Goal: Communication & Community: Answer question/provide support

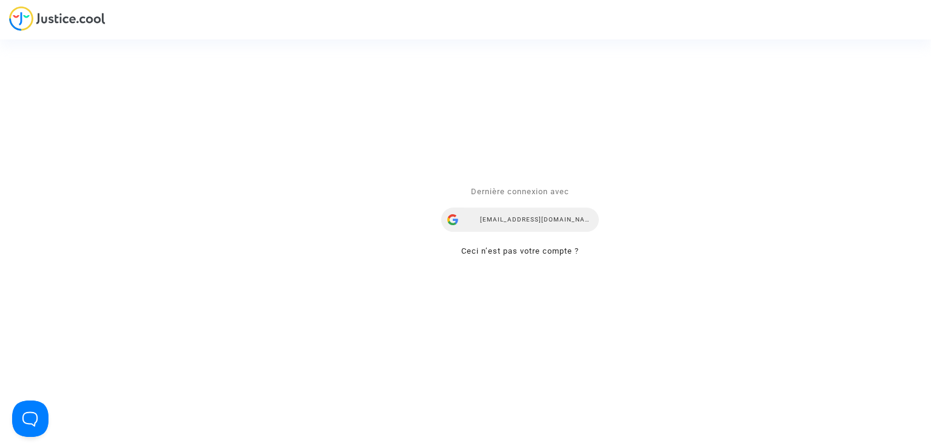
click at [538, 216] on div "mdetastes.avocat@gmail.com" at bounding box center [520, 220] width 158 height 24
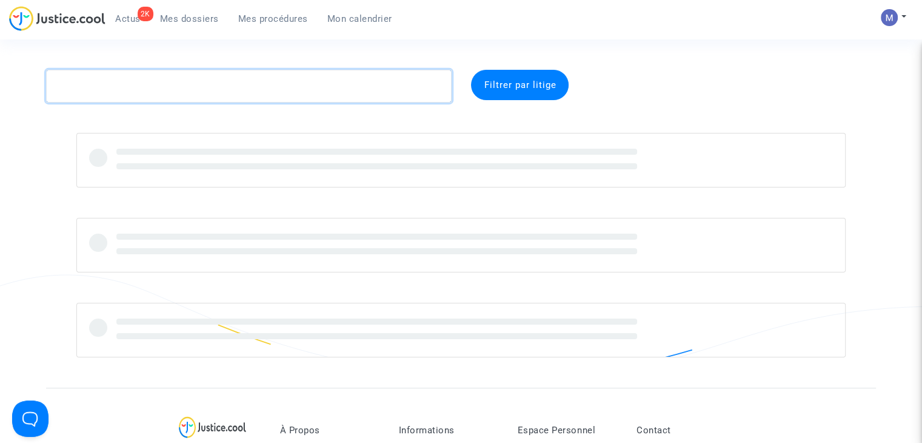
click at [344, 92] on textarea at bounding box center [249, 86] width 406 height 33
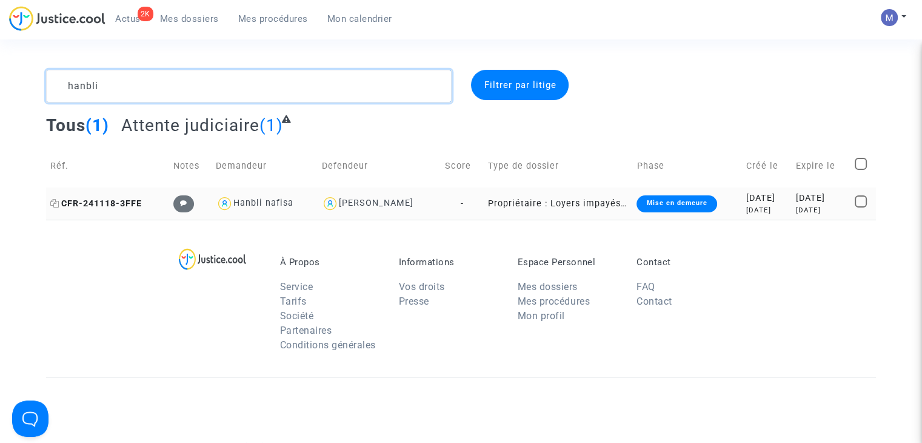
type textarea "hanbli"
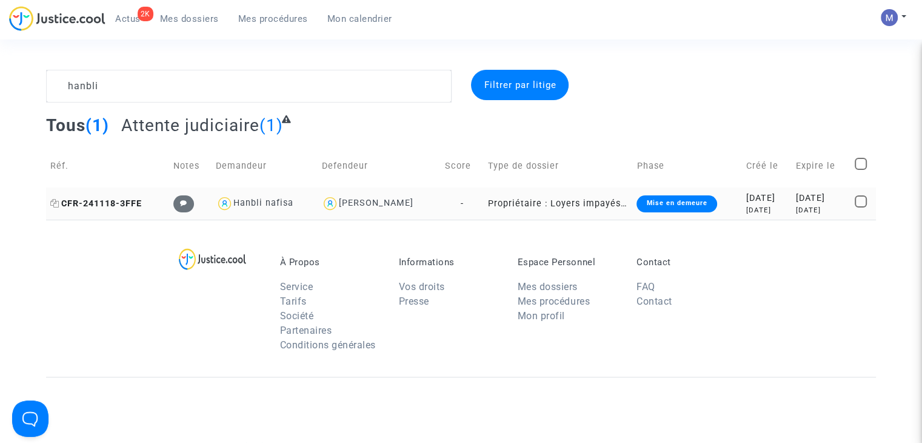
click at [131, 206] on span "CFR-241118-3FFE" at bounding box center [96, 203] width 92 height 10
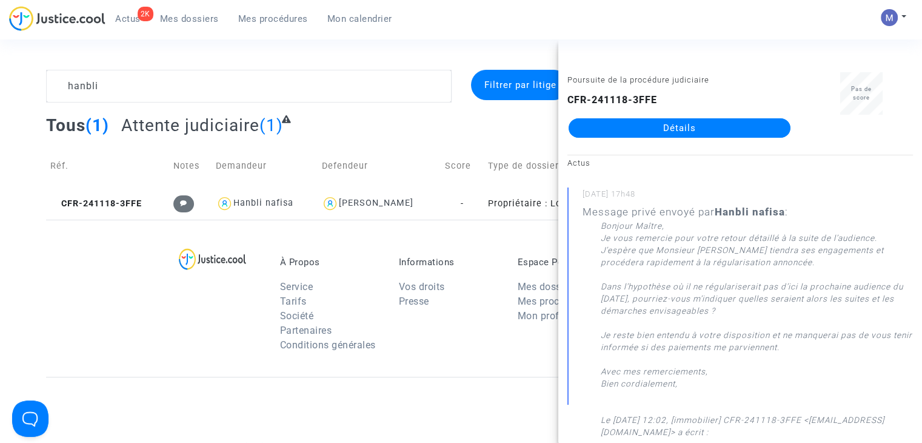
click at [709, 121] on link "Détails" at bounding box center [680, 127] width 222 height 19
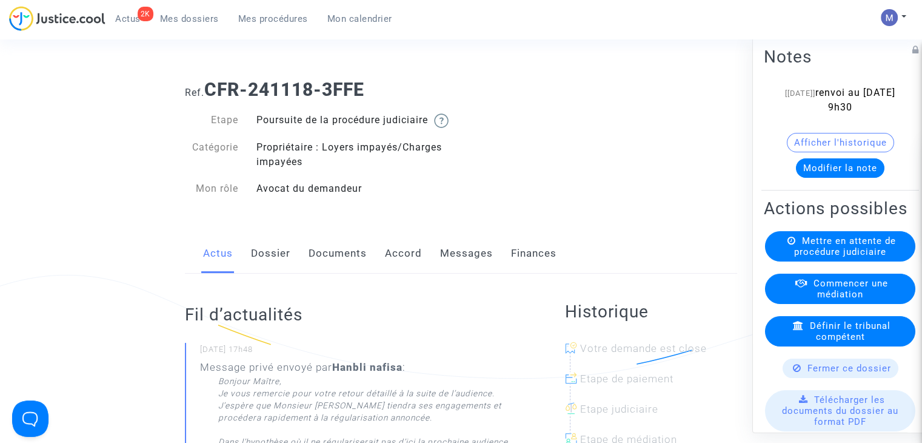
click at [456, 270] on link "Messages" at bounding box center [466, 253] width 53 height 40
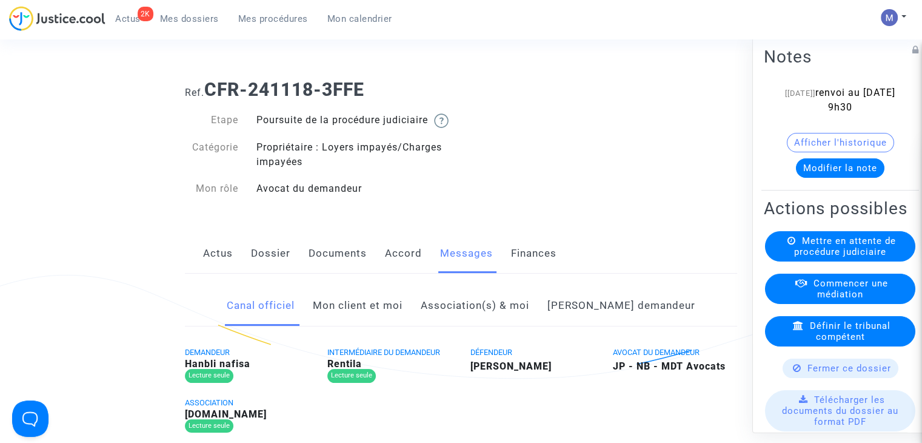
click at [379, 326] on link "Mon client et moi" at bounding box center [358, 306] width 90 height 40
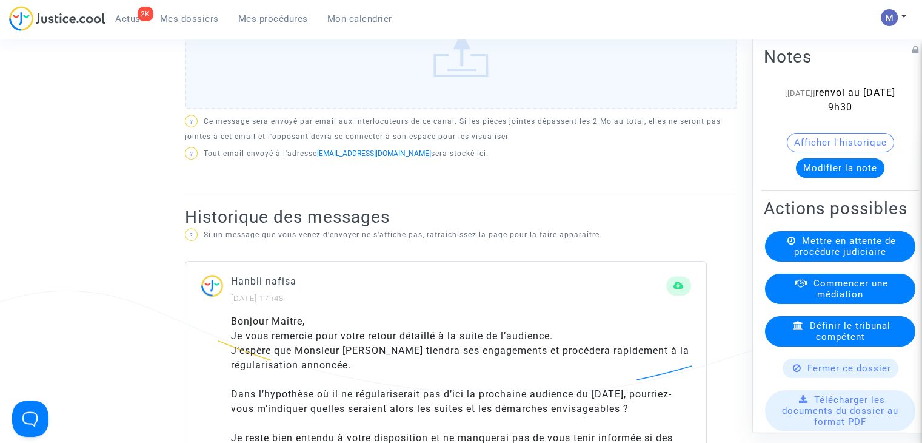
scroll to position [298, 0]
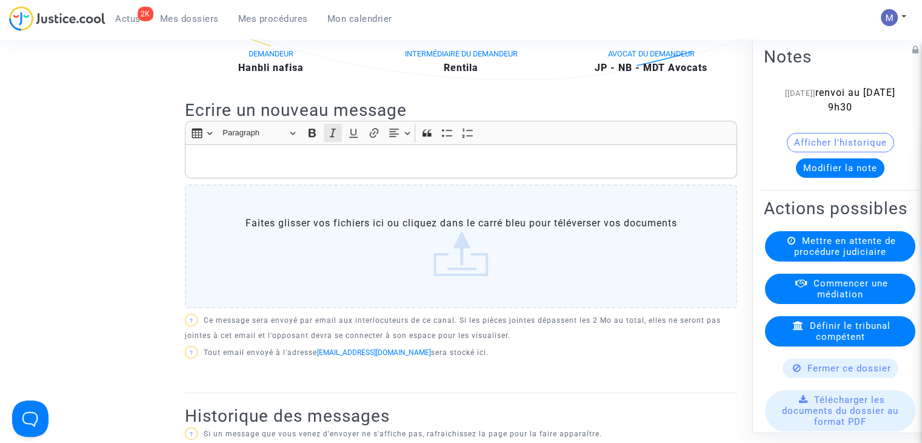
click at [339, 142] on button "Italic (CTRL+I) Italic" at bounding box center [333, 133] width 18 height 18
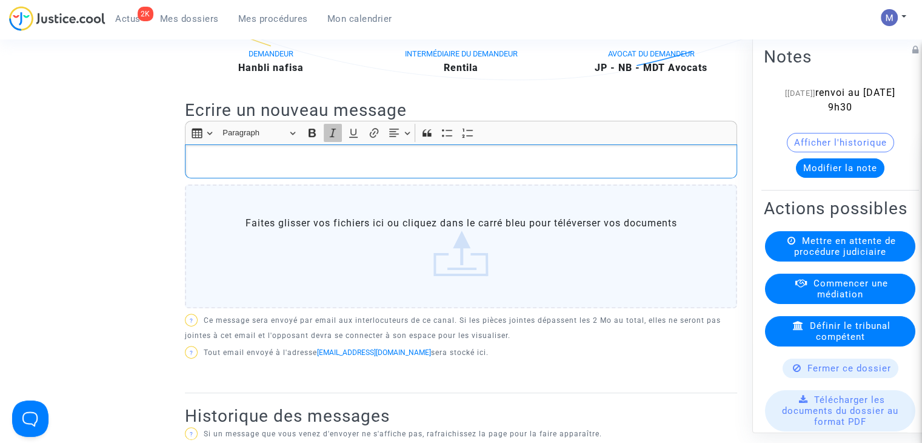
click at [339, 142] on button "Italic (CTRL+I) Italic" at bounding box center [333, 133] width 18 height 18
click at [238, 169] on p "Rich Text Editor, main" at bounding box center [462, 161] width 540 height 15
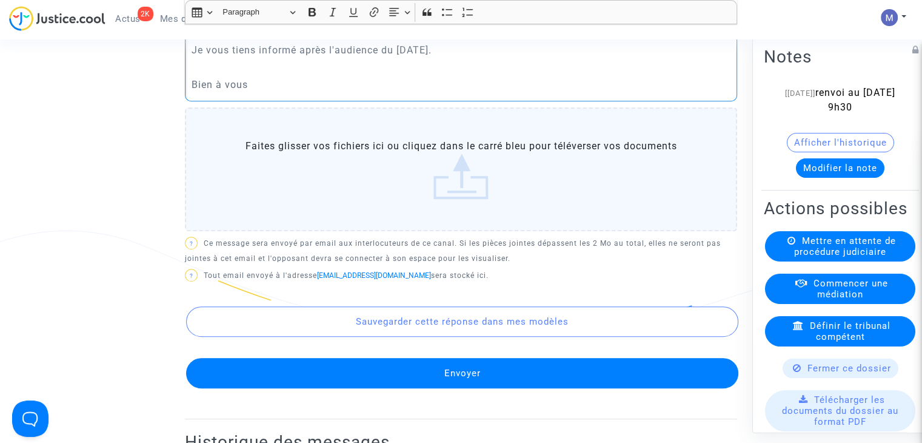
scroll to position [569, 0]
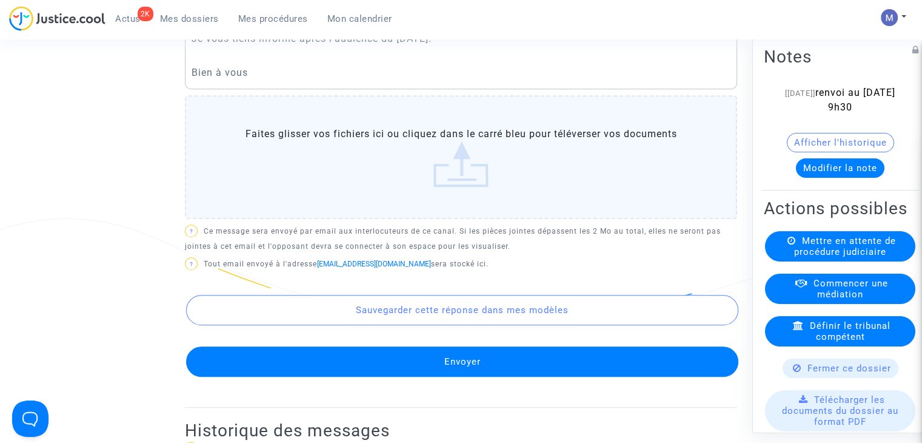
click at [498, 364] on button "Envoyer" at bounding box center [462, 361] width 552 height 30
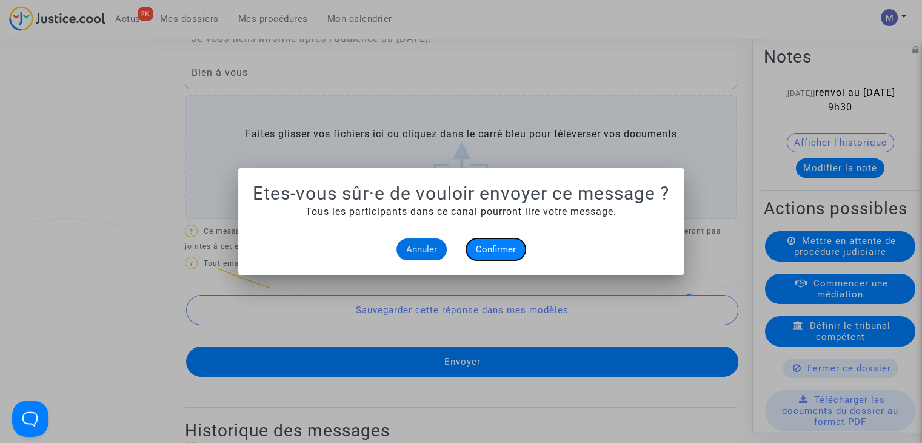
click at [485, 246] on span "Confirmer" at bounding box center [496, 249] width 40 height 11
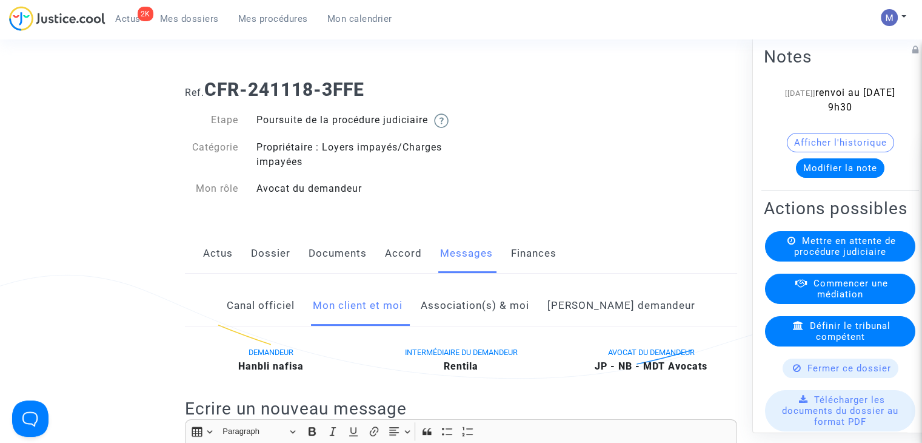
scroll to position [569, 0]
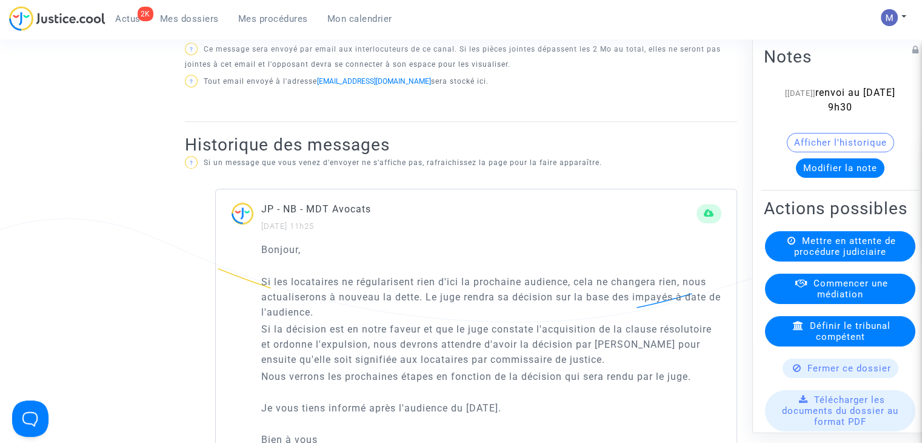
click at [193, 15] on span "Mes dossiers" at bounding box center [189, 18] width 59 height 11
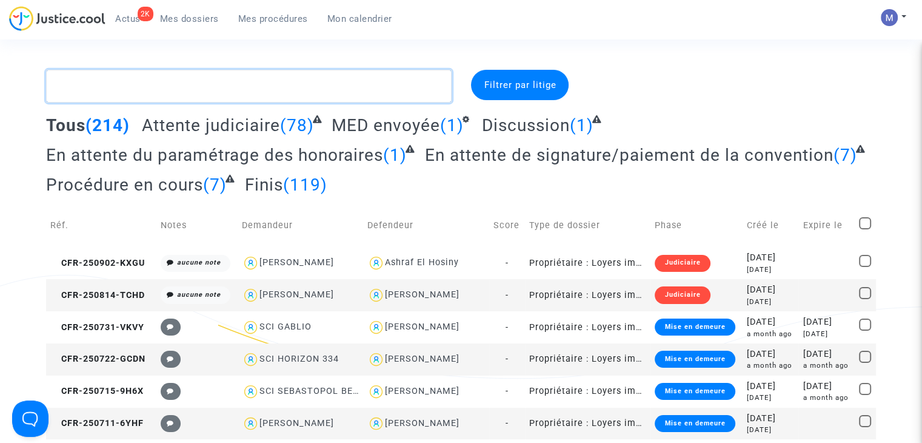
click at [396, 72] on textarea at bounding box center [249, 86] width 406 height 33
click at [151, 90] on textarea at bounding box center [249, 86] width 406 height 33
click at [68, 84] on textarea at bounding box center [249, 86] width 406 height 33
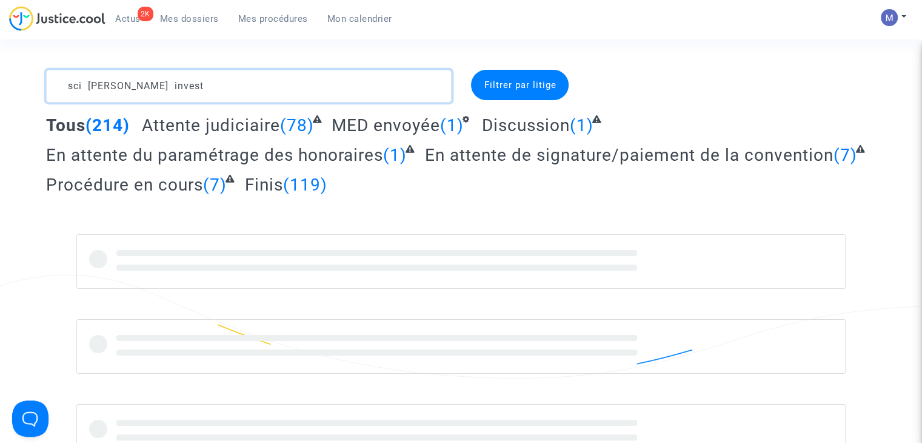
drag, startPoint x: 175, startPoint y: 81, endPoint x: 22, endPoint y: 84, distance: 152.8
click at [22, 84] on div "sci sam's invest Filtrer par litige Tous (214) Attente judiciaire (78) MED envo…" at bounding box center [461, 264] width 922 height 389
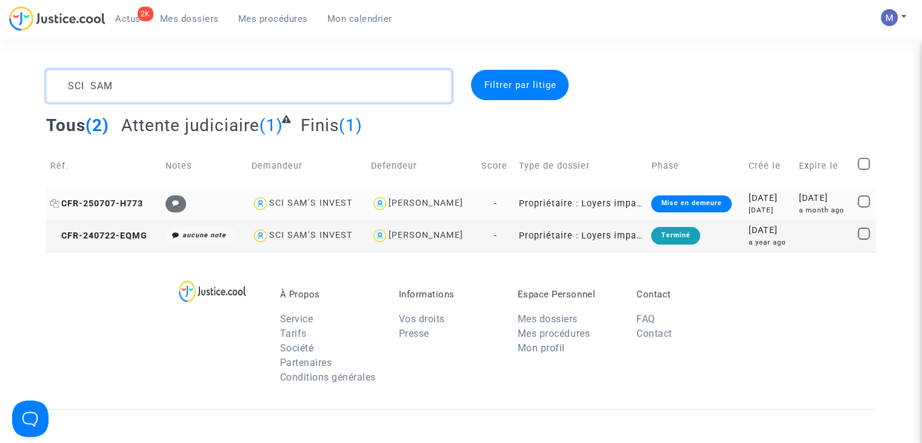
type textarea "SCI SAM"
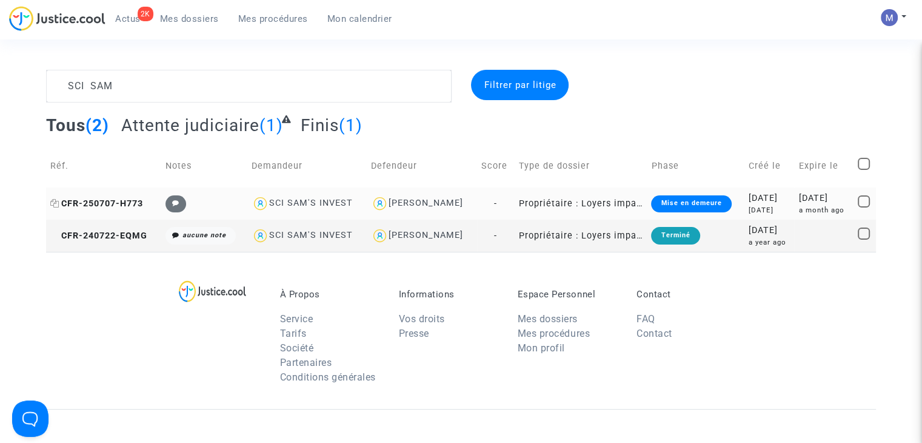
click at [104, 202] on span "CFR-250707-H773" at bounding box center [96, 203] width 93 height 10
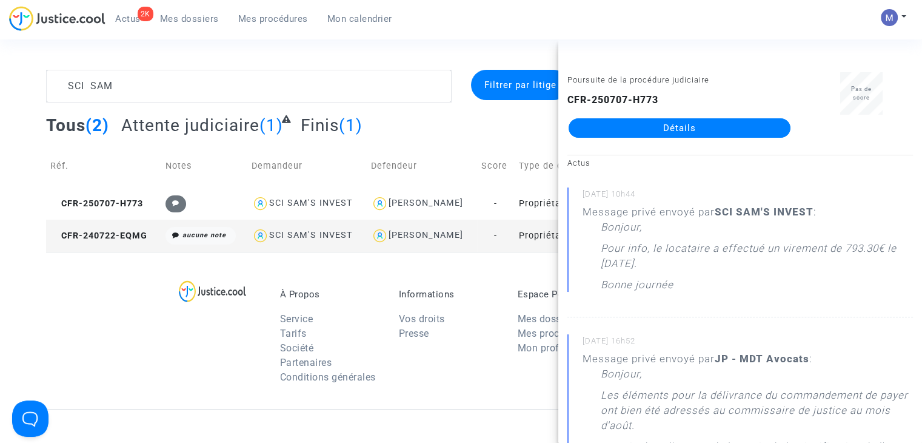
click at [652, 129] on link "Détails" at bounding box center [680, 127] width 222 height 19
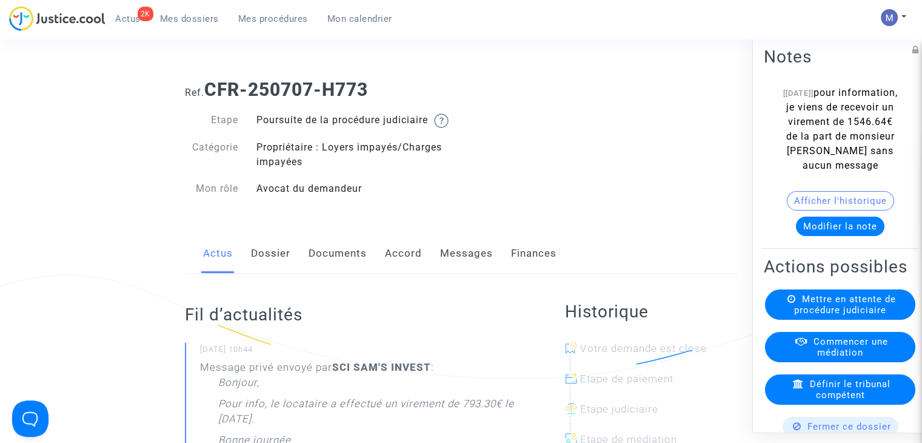
click at [833, 236] on button "Modifier la note" at bounding box center [840, 225] width 89 height 19
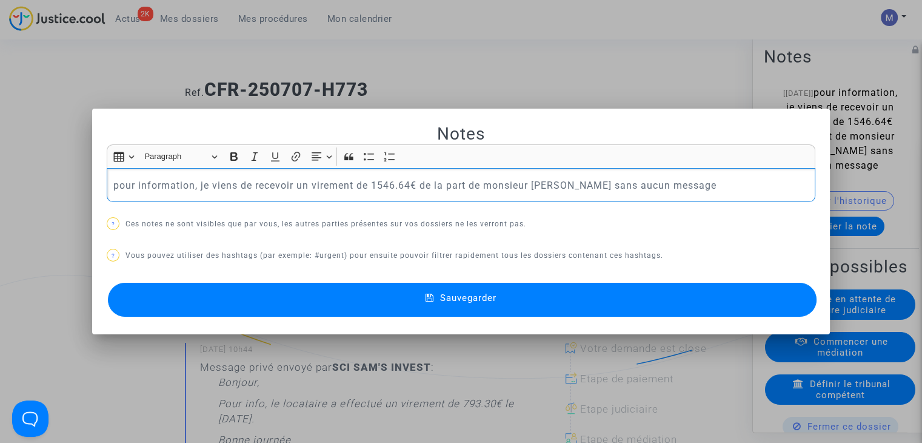
drag, startPoint x: 684, startPoint y: 182, endPoint x: 84, endPoint y: 182, distance: 600.7
click at [84, 182] on div "Notes Rich Text Editor Insert table Insert table Heading Paragraph Paragraph He…" at bounding box center [461, 221] width 922 height 443
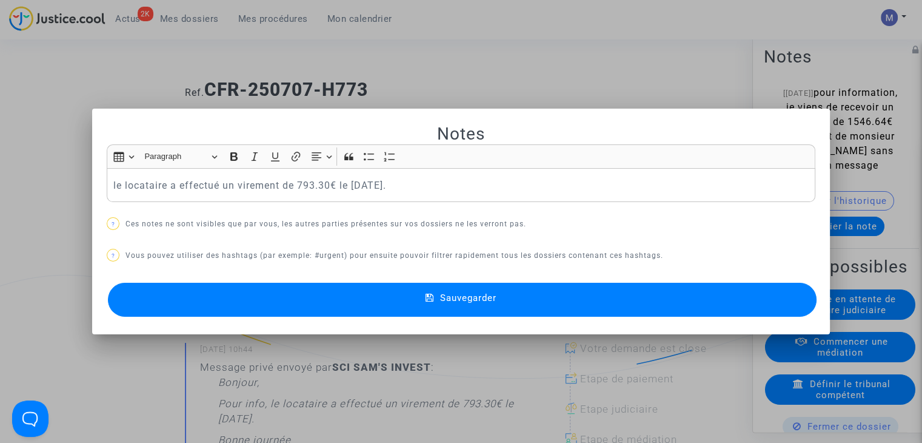
click at [506, 54] on div at bounding box center [461, 221] width 922 height 443
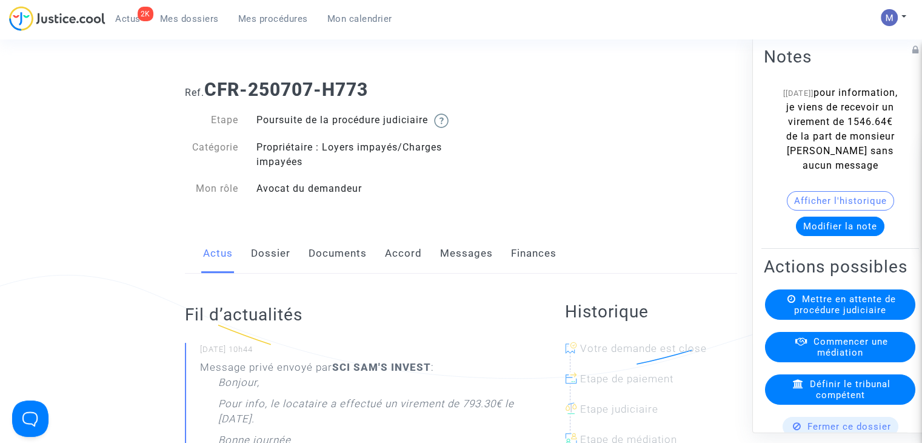
click at [810, 233] on button "Modifier la note" at bounding box center [840, 225] width 89 height 19
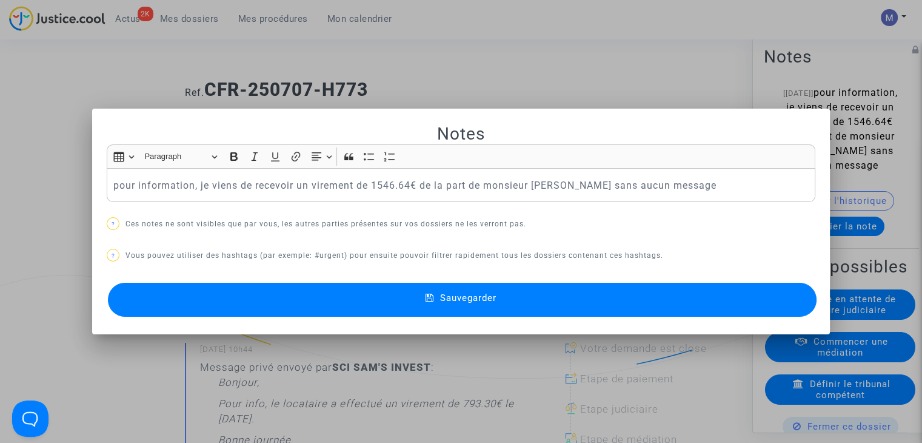
click at [672, 182] on p "pour information, je viens de recevoir un virement de 1546.64€ de la part de mo…" at bounding box center [461, 185] width 696 height 15
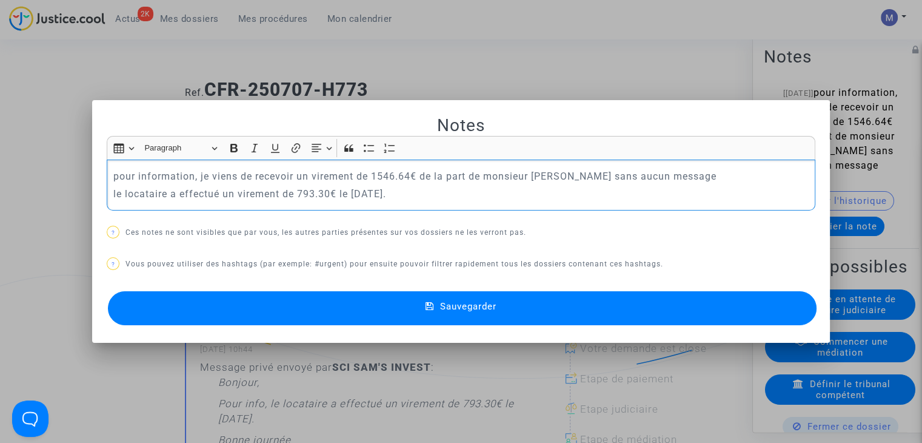
click at [108, 176] on div "pour information, je viens de recevoir un virement de 1546.64€ de la part de mo…" at bounding box center [461, 184] width 709 height 51
click at [329, 296] on button "Sauvegarder" at bounding box center [462, 308] width 709 height 34
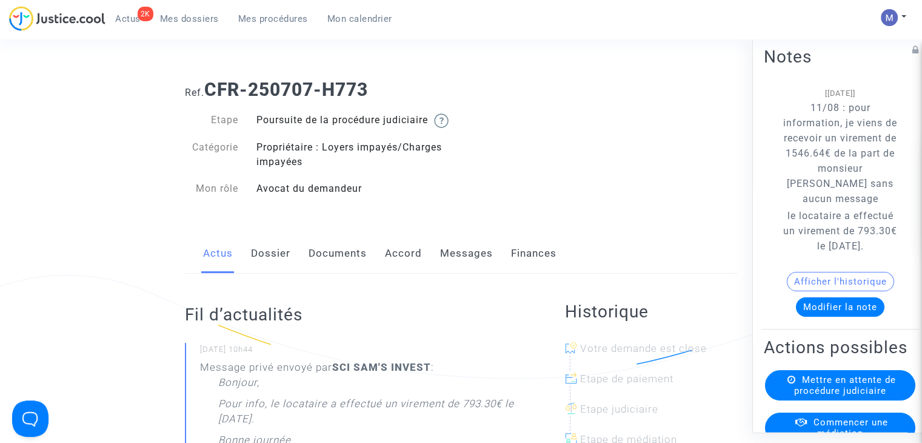
drag, startPoint x: 390, startPoint y: 87, endPoint x: 210, endPoint y: 82, distance: 180.7
click at [210, 82] on h1 "Ref. CFR-250707-H773" at bounding box center [461, 90] width 552 height 22
copy b "CFR-250707-H773"
click at [812, 291] on button "Afficher l'historique" at bounding box center [840, 281] width 107 height 19
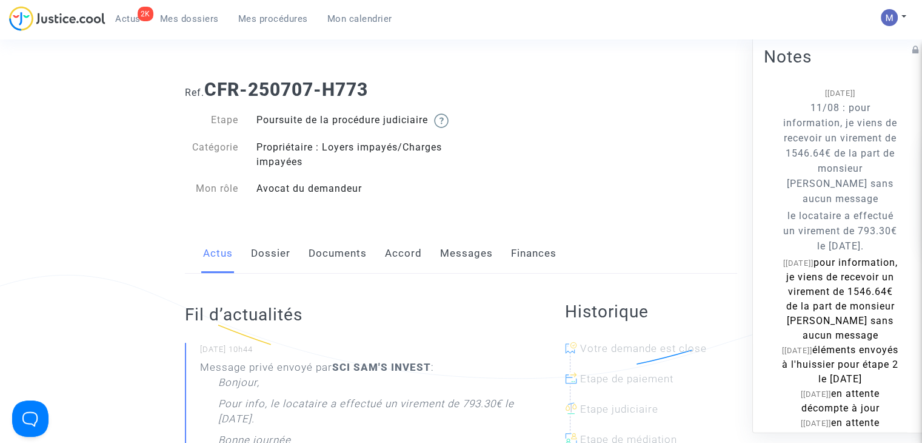
click at [598, 199] on div "Ref. CFR-250707-H773 Etape Poursuite de la procédure judiciaire Catégorie Propr…" at bounding box center [461, 139] width 570 height 139
click at [344, 270] on link "Documents" at bounding box center [338, 253] width 58 height 40
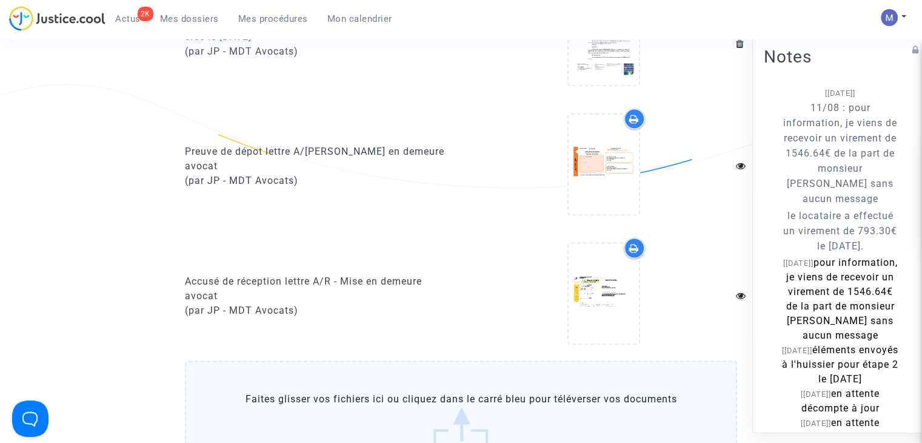
scroll to position [1737, 0]
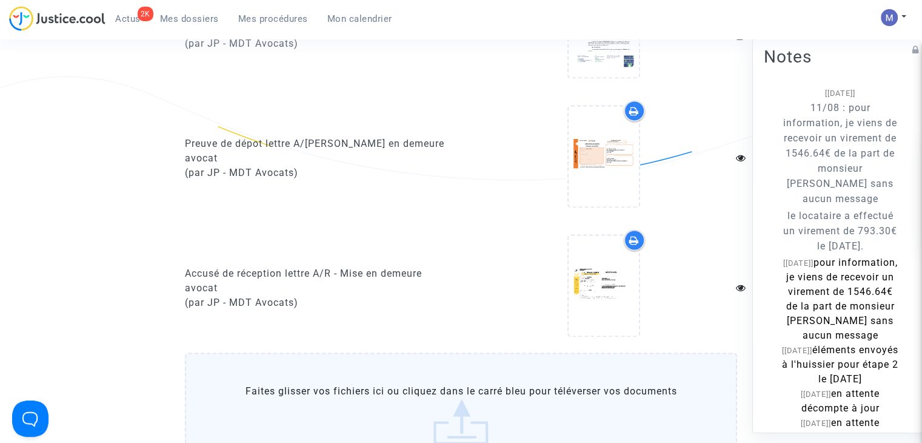
drag, startPoint x: 837, startPoint y: 216, endPoint x: 866, endPoint y: 262, distance: 54.0
click at [866, 253] on p "le locataire a effectué un virement de 793.30€ le [DATE]." at bounding box center [840, 230] width 116 height 45
copy p "a effectué un virement de 793.30€ le 03/09/2025."
drag, startPoint x: 817, startPoint y: 307, endPoint x: 861, endPoint y: 352, distance: 63.0
click at [861, 341] on span "pour information, je viens de recevoir un virement de 1546.64€ de la part de mo…" at bounding box center [842, 298] width 112 height 84
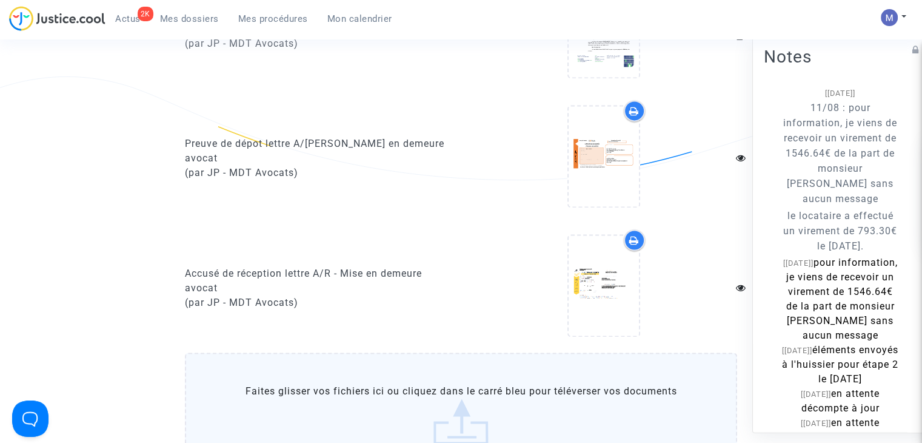
copy span "recevoir un virement de 1546.64€ de la part de monsieur MBIA"
click at [187, 12] on link "Mes dossiers" at bounding box center [189, 19] width 78 height 18
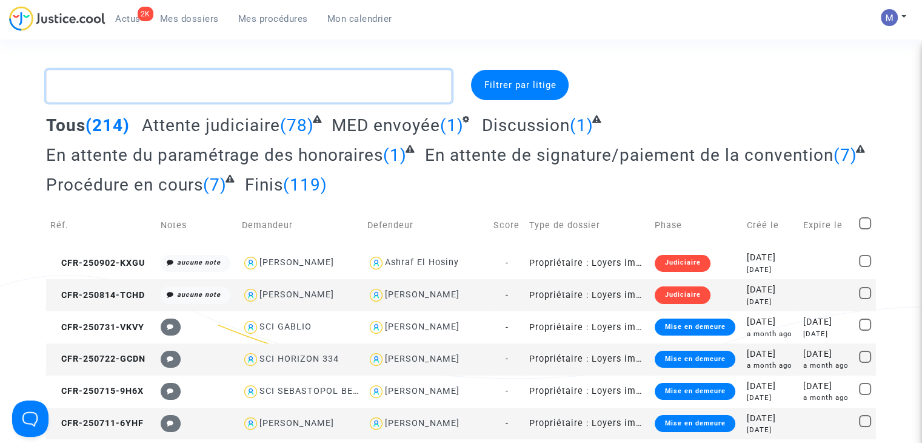
click at [258, 76] on textarea at bounding box center [249, 86] width 406 height 33
paste textarea "CFR-250521-QR8P"
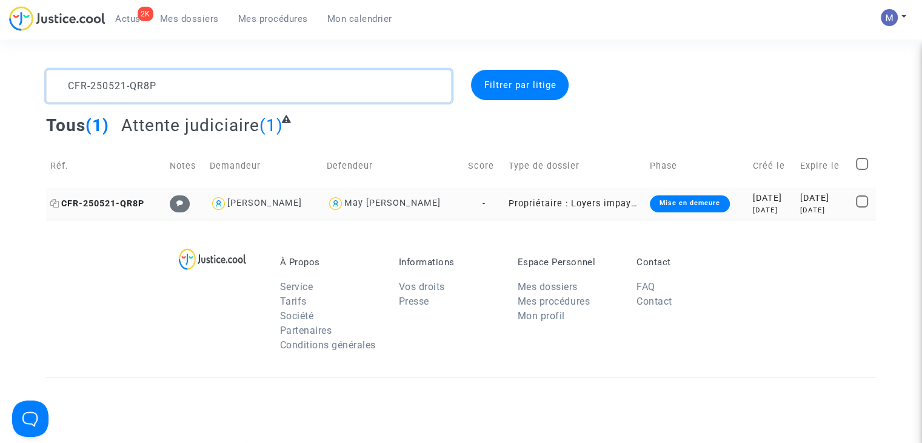
type textarea "CFR-250521-QR8P"
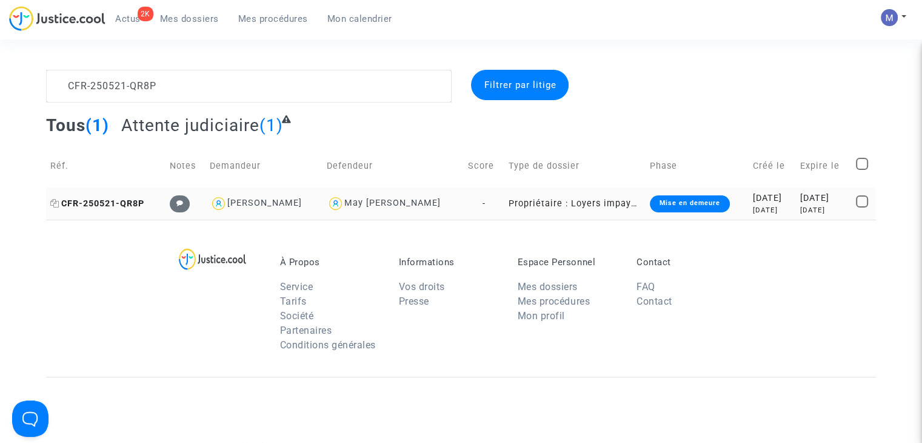
click at [109, 198] on span "CFR-250521-QR8P" at bounding box center [97, 203] width 94 height 10
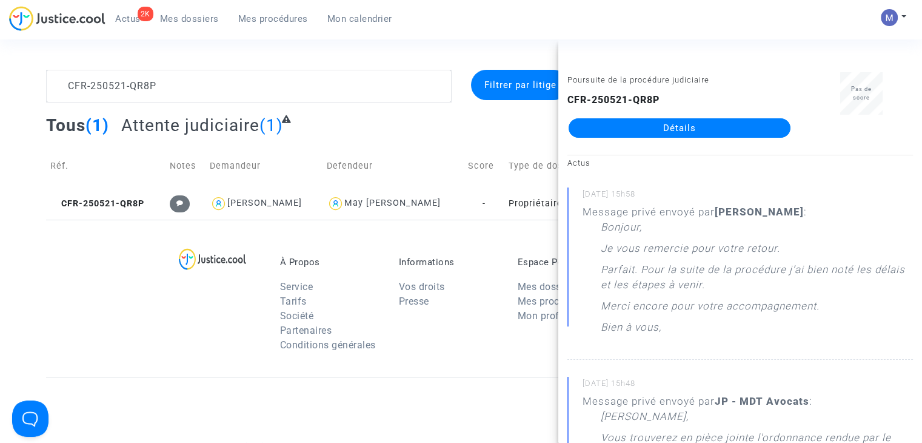
click at [673, 127] on link "Détails" at bounding box center [680, 127] width 222 height 19
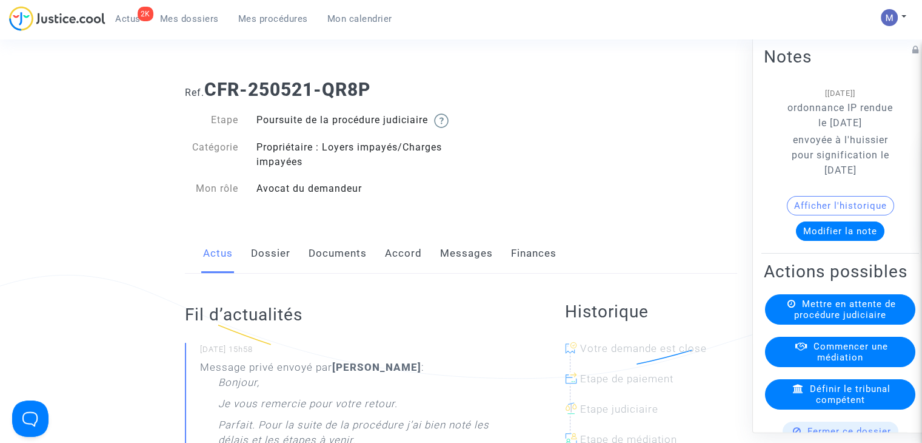
click at [263, 270] on link "Dossier" at bounding box center [270, 253] width 39 height 40
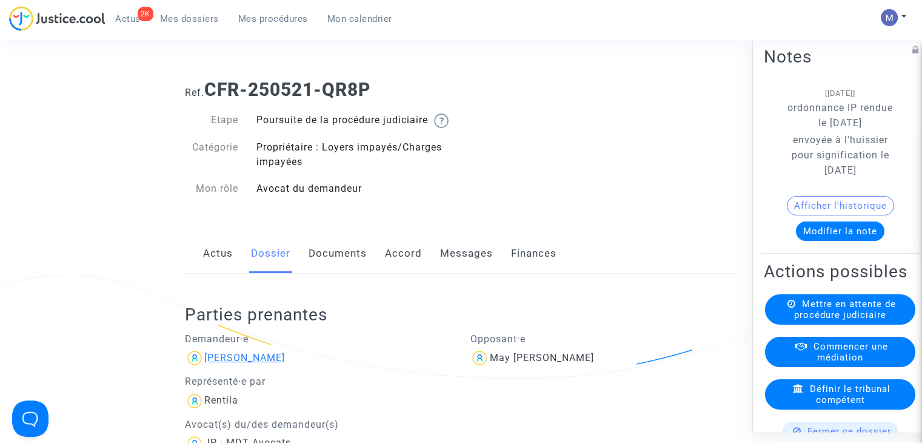
click at [250, 363] on div "[PERSON_NAME]" at bounding box center [244, 358] width 81 height 12
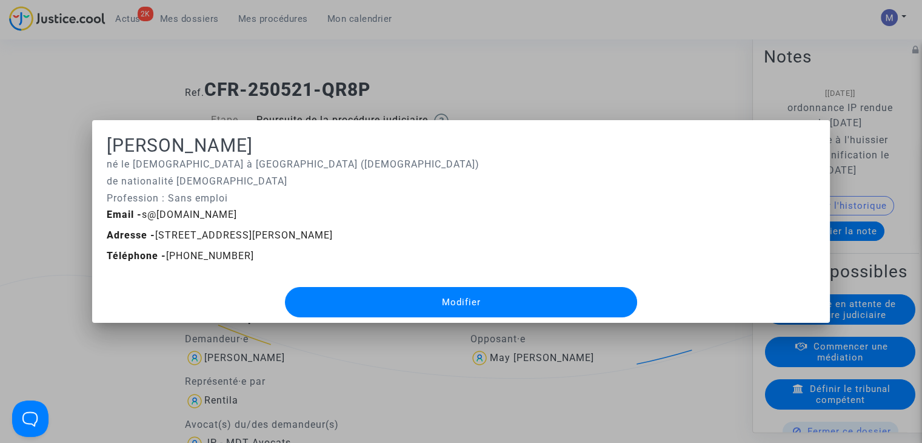
drag, startPoint x: 104, startPoint y: 142, endPoint x: 239, endPoint y: 195, distance: 145.7
click at [239, 195] on div "Sevada ATABEKYAN né le 29/07/1988 à Yerevan (Arménie) de nationalité arménienne…" at bounding box center [461, 229] width 709 height 189
drag, startPoint x: 252, startPoint y: 258, endPoint x: 87, endPoint y: 139, distance: 203.1
click at [87, 139] on div "Sevada ATABEKYAN né le 29/07/1988 à Yerevan (Arménie) de nationalité arménienne…" at bounding box center [461, 221] width 922 height 443
copy div "Sevada ATABEKYAN né le 29/07/1988 à Yerevan (Arménie) de nationalité arménienne…"
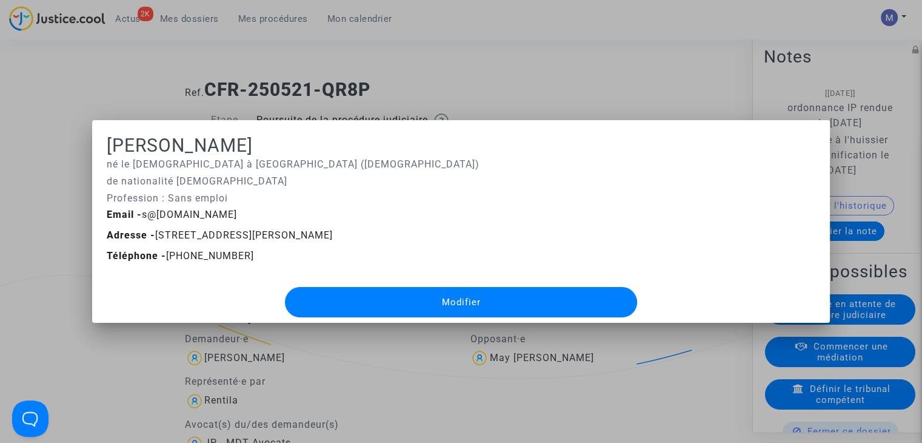
click at [489, 68] on div at bounding box center [461, 221] width 922 height 443
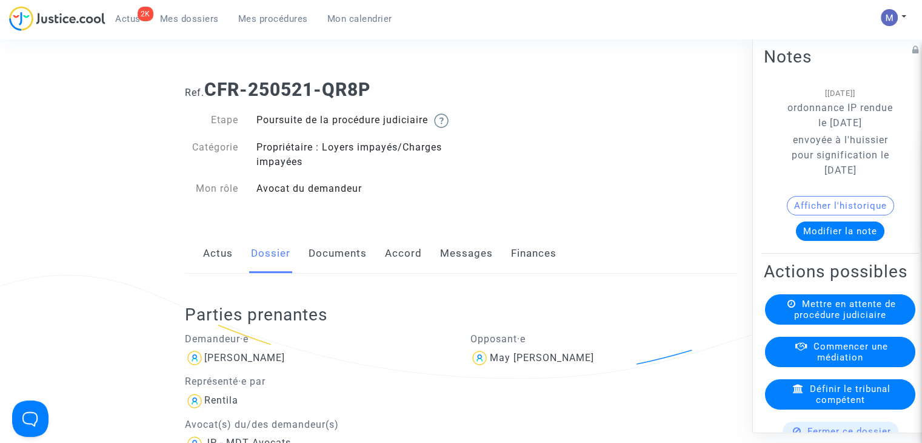
click at [181, 26] on link "Mes dossiers" at bounding box center [189, 19] width 78 height 18
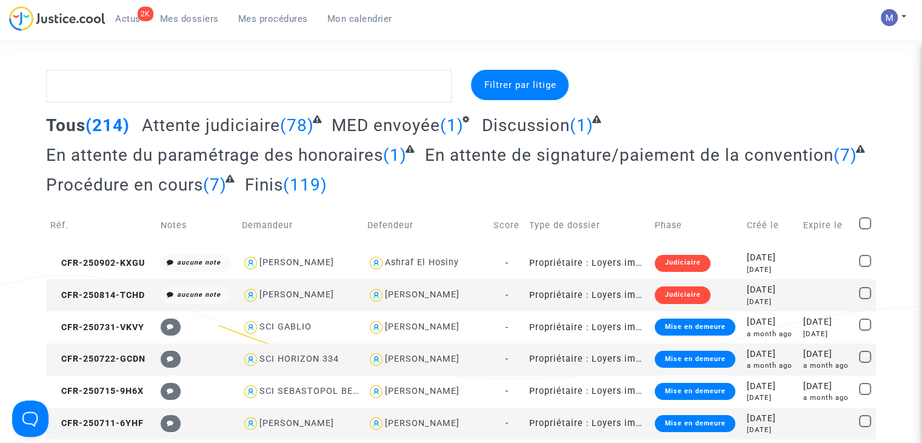
click at [210, 130] on span "Attente judiciaire" at bounding box center [211, 125] width 138 height 20
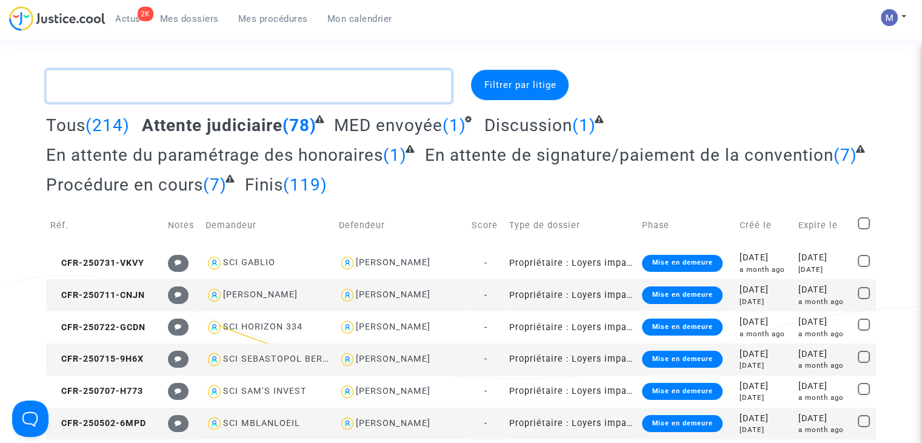
click at [170, 89] on textarea at bounding box center [249, 86] width 406 height 33
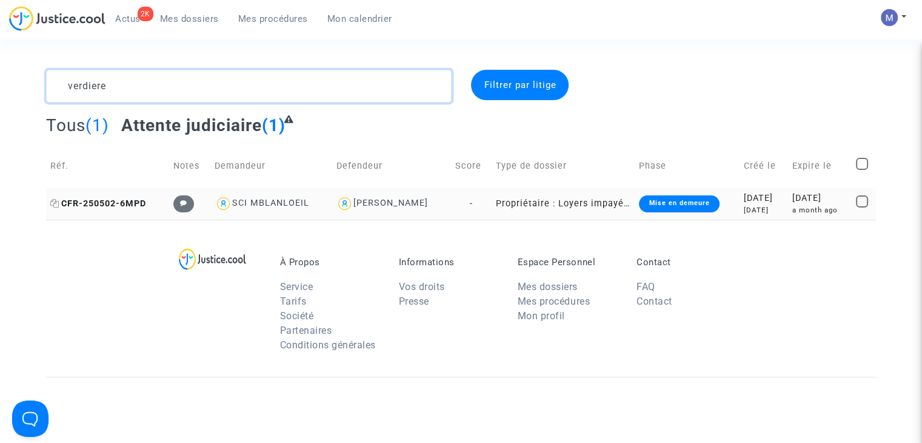
type textarea "verdiere"
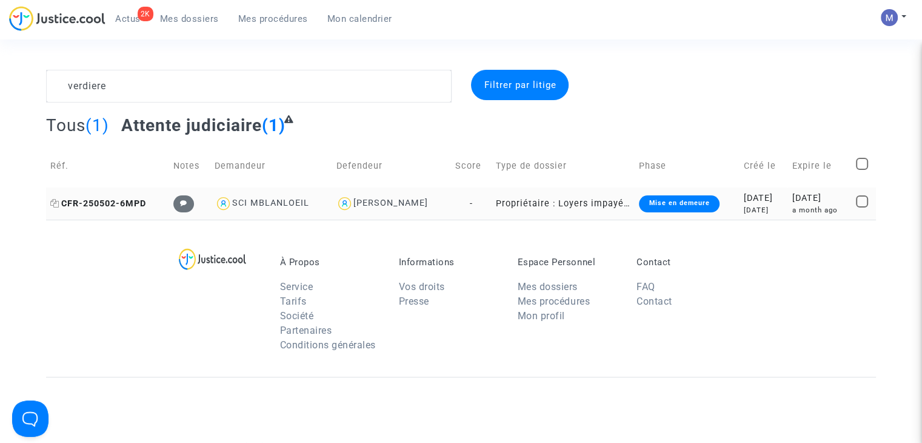
click at [115, 204] on span "CFR-250502-6MPD" at bounding box center [98, 203] width 96 height 10
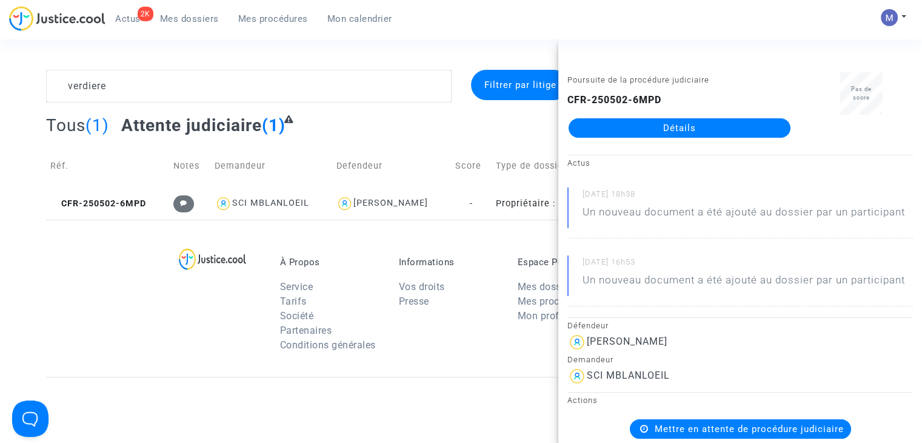
click at [645, 124] on link "Détails" at bounding box center [680, 127] width 222 height 19
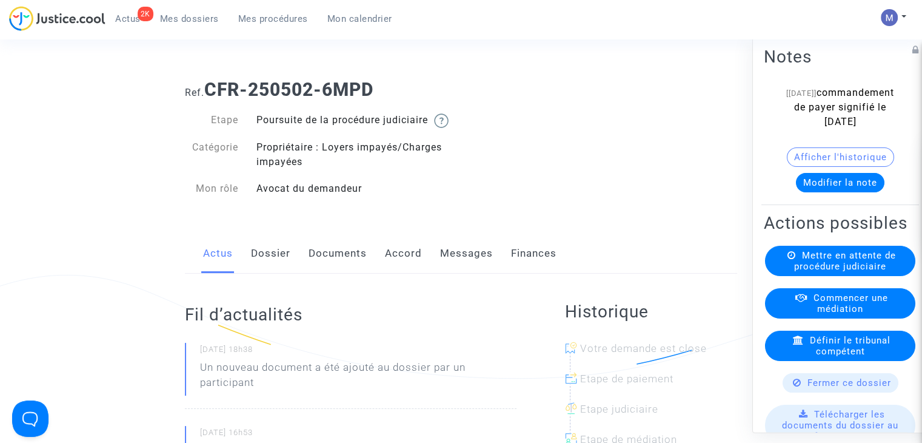
click at [344, 270] on link "Documents" at bounding box center [338, 253] width 58 height 40
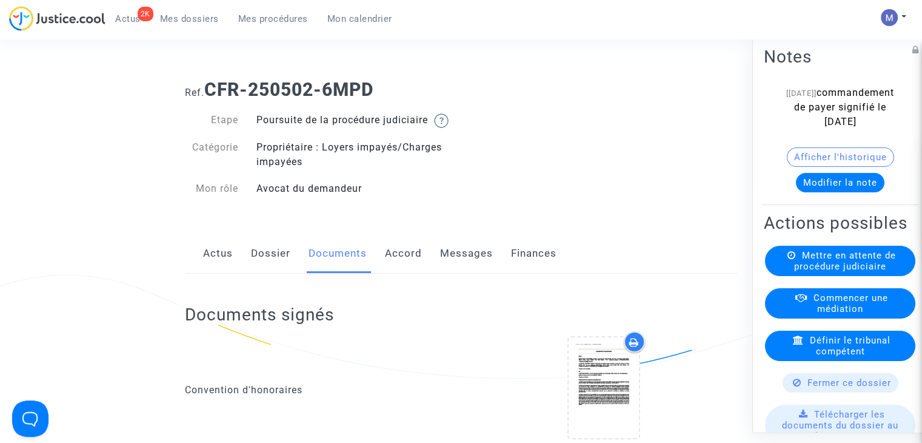
click at [181, 20] on span "Mes dossiers" at bounding box center [189, 18] width 59 height 11
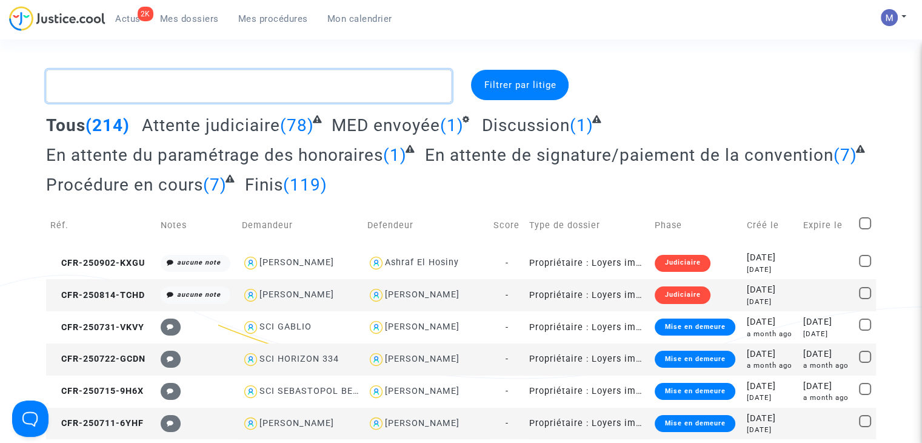
click at [147, 93] on textarea at bounding box center [249, 86] width 406 height 33
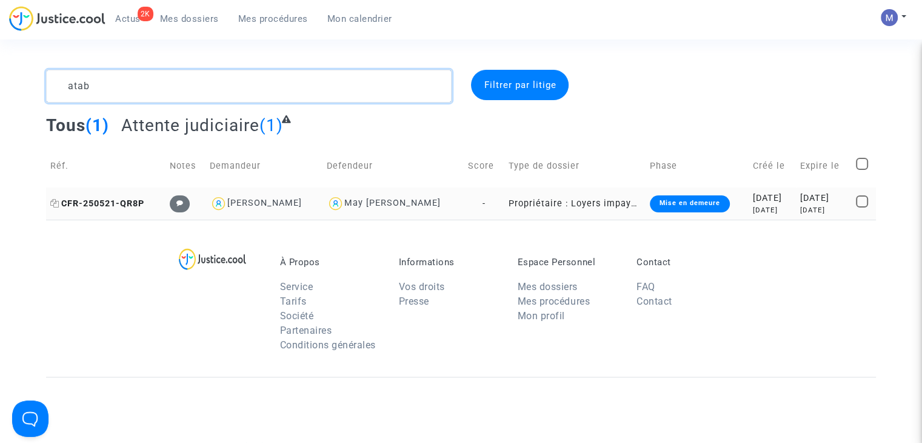
type textarea "atab"
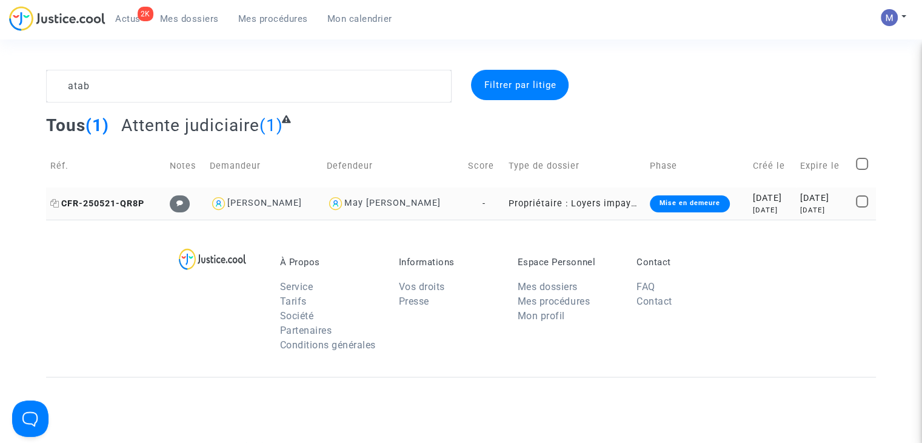
click at [95, 208] on span "CFR-250521-QR8P" at bounding box center [97, 203] width 94 height 10
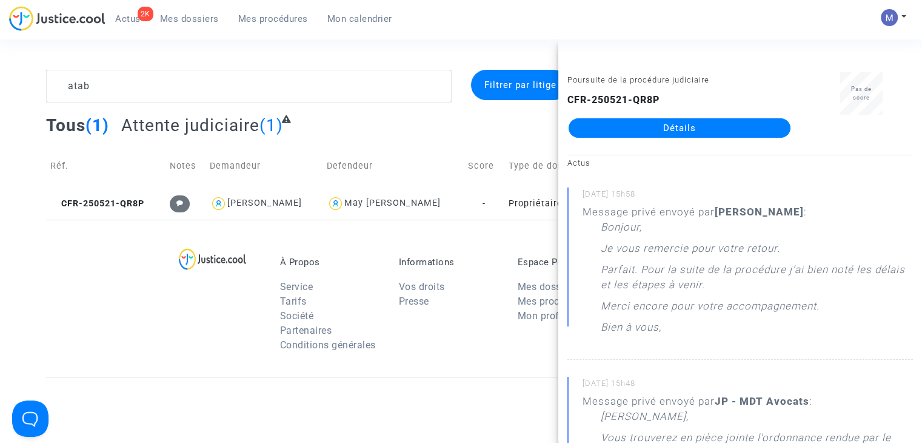
click at [632, 126] on link "Détails" at bounding box center [680, 127] width 222 height 19
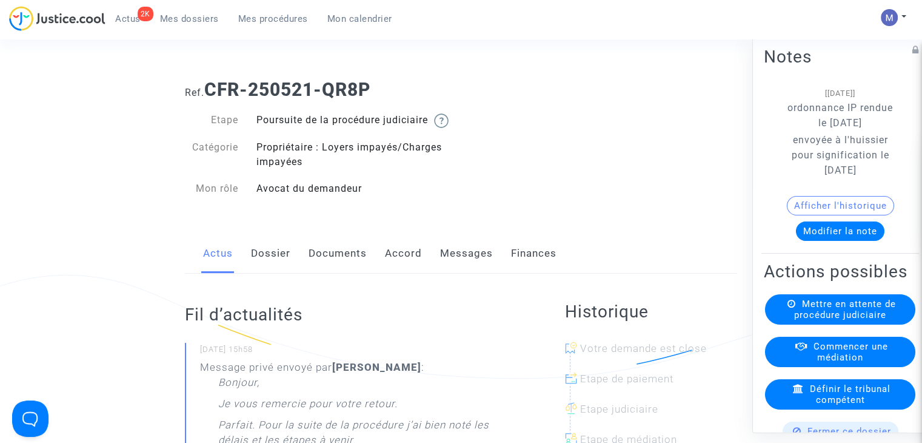
click at [264, 273] on link "Dossier" at bounding box center [270, 253] width 39 height 40
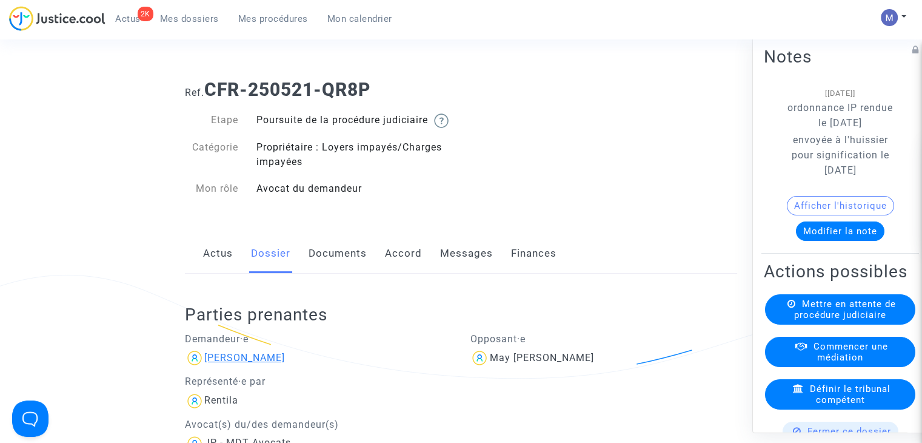
click at [274, 363] on div "[PERSON_NAME]" at bounding box center [244, 358] width 81 height 12
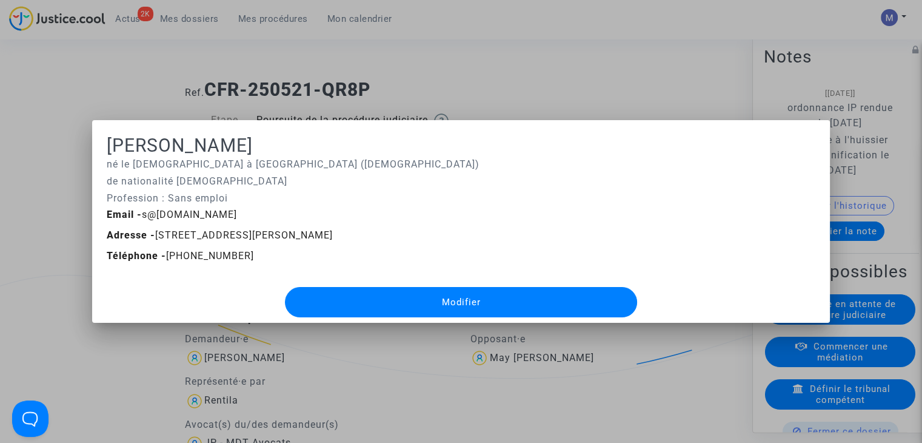
drag, startPoint x: 105, startPoint y: 145, endPoint x: 295, endPoint y: 253, distance: 217.4
click at [295, 253] on div "Sevada ATABEKYAN né le 29/07/1988 à Yerevan (Arménie) de nationalité arménienne…" at bounding box center [461, 229] width 709 height 189
copy div "Sevada ATABEKYAN né le 29/07/1988 à Yerevan (Arménie) de nationalité arménienne…"
click at [394, 87] on div at bounding box center [461, 221] width 922 height 443
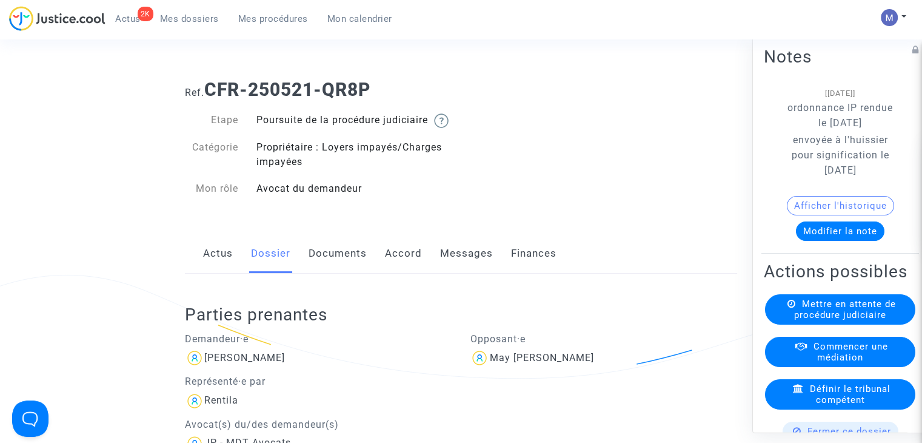
click at [199, 16] on span "Mes dossiers" at bounding box center [189, 18] width 59 height 11
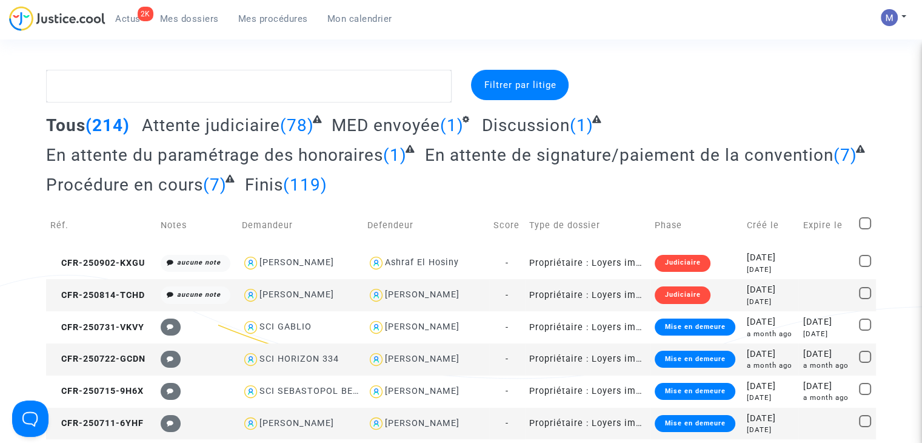
click at [242, 124] on span "Attente judiciaire" at bounding box center [211, 125] width 138 height 20
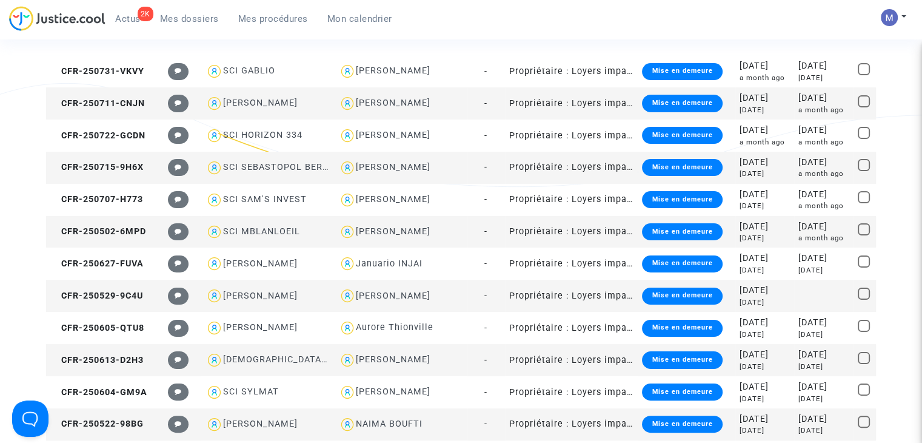
scroll to position [183, 0]
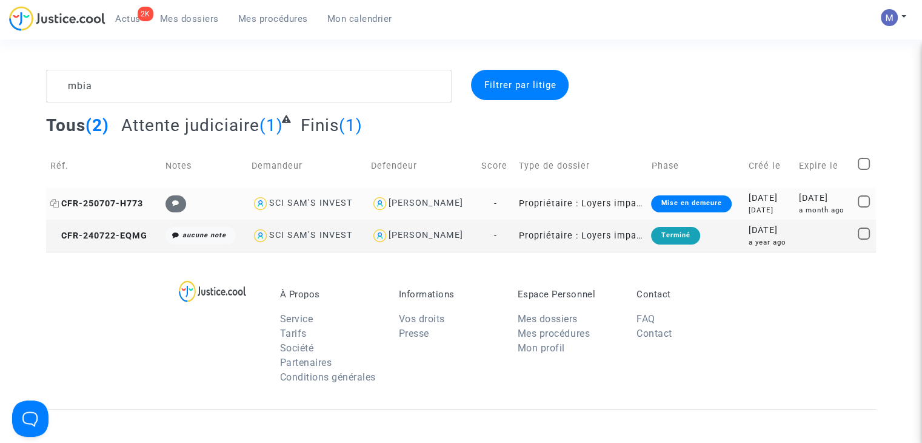
type textarea "mbia"
click at [85, 202] on span "CFR-250707-H773" at bounding box center [96, 203] width 93 height 10
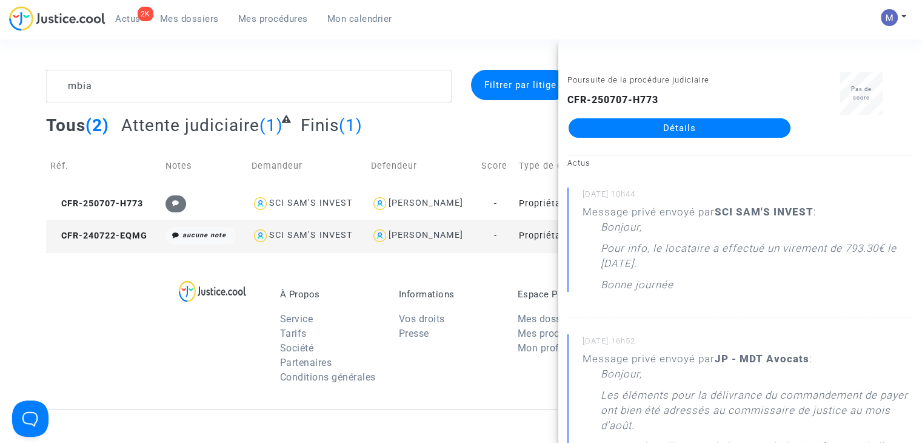
click at [650, 126] on link "Détails" at bounding box center [680, 127] width 222 height 19
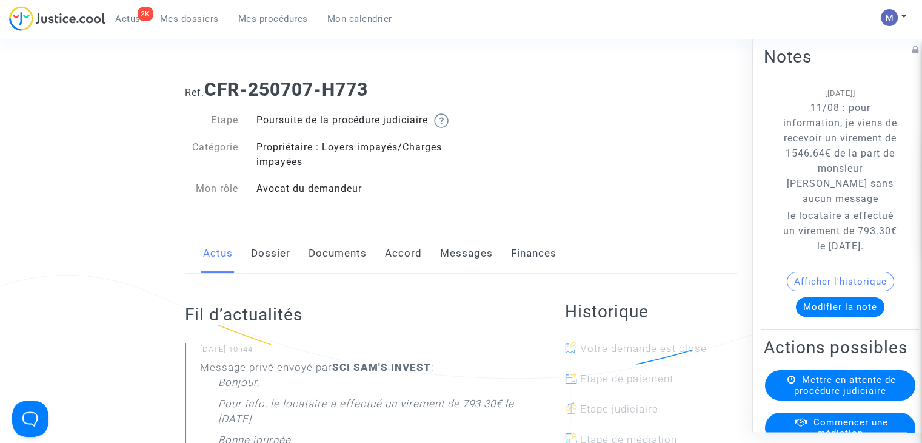
click at [459, 269] on link "Messages" at bounding box center [466, 253] width 53 height 40
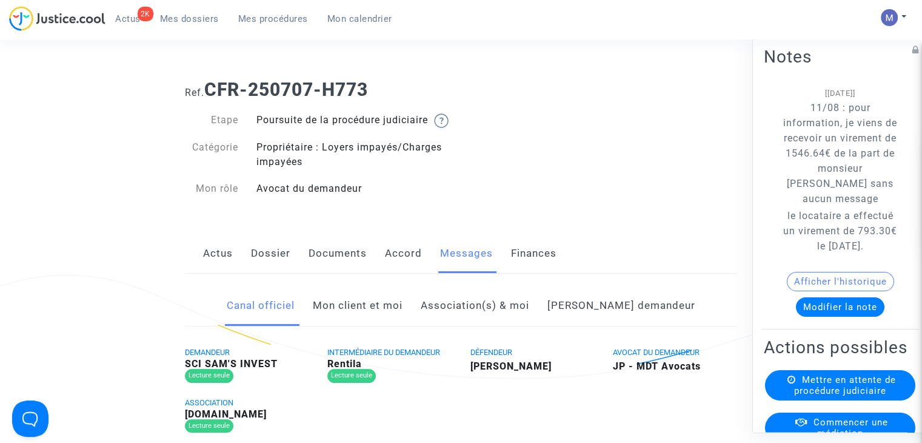
click at [390, 325] on link "Mon client et moi" at bounding box center [358, 306] width 90 height 40
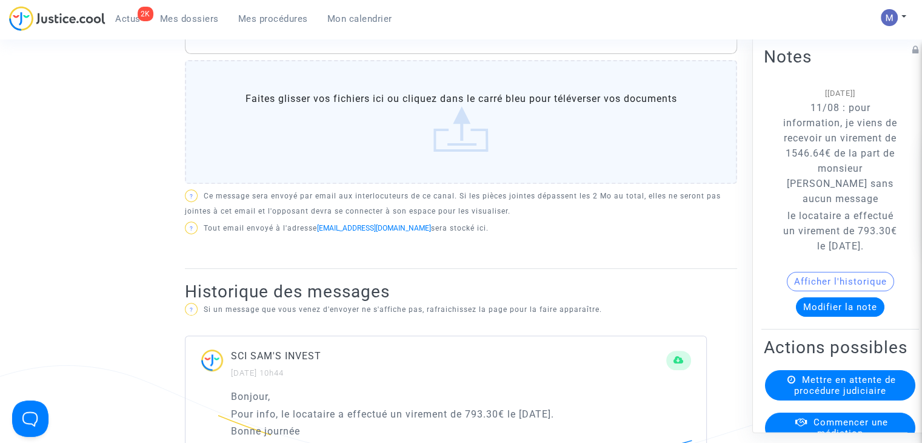
scroll to position [360, 0]
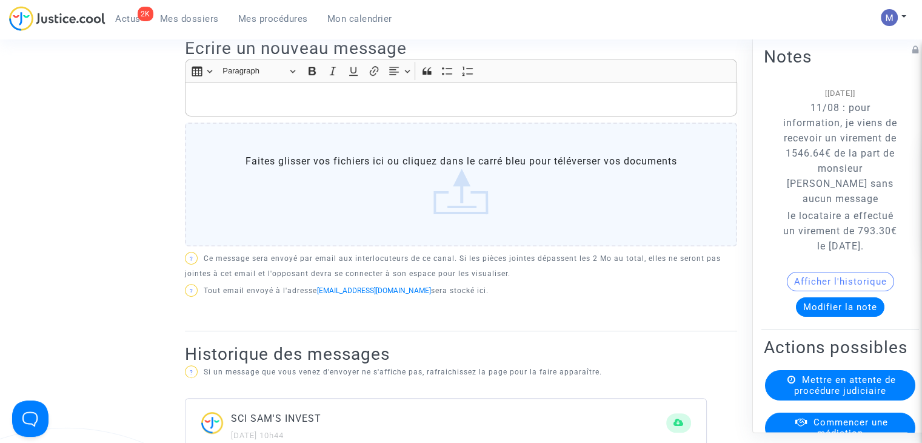
click at [468, 107] on p "Rich Text Editor, main" at bounding box center [462, 99] width 540 height 15
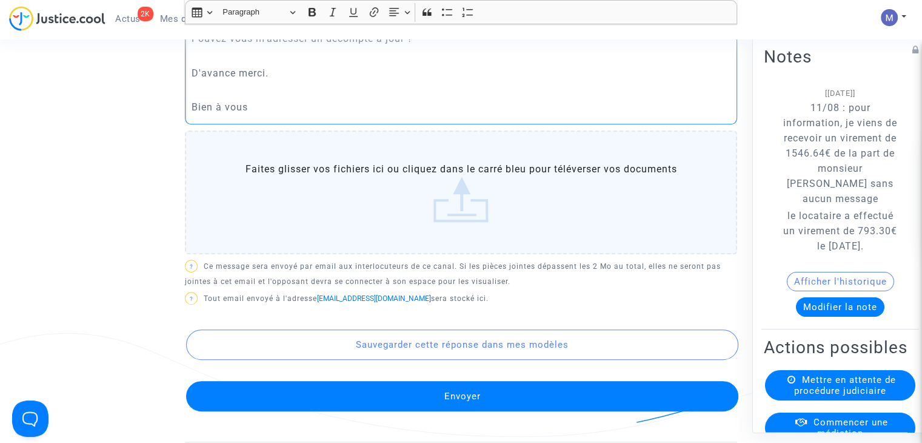
scroll to position [550, 0]
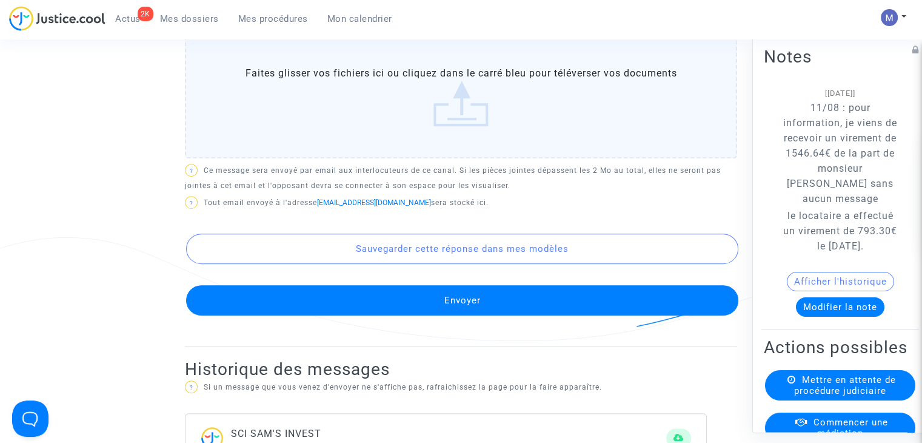
click at [514, 304] on button "Envoyer" at bounding box center [462, 300] width 552 height 30
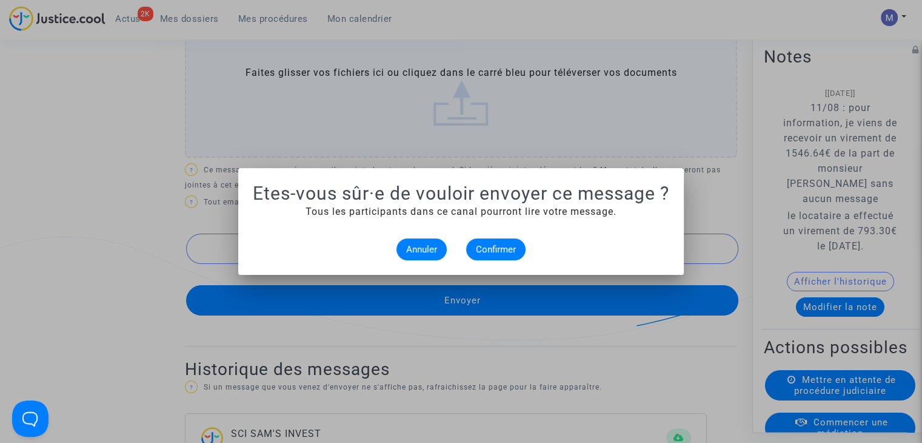
scroll to position [0, 0]
click at [507, 240] on button "Confirmer" at bounding box center [495, 249] width 59 height 22
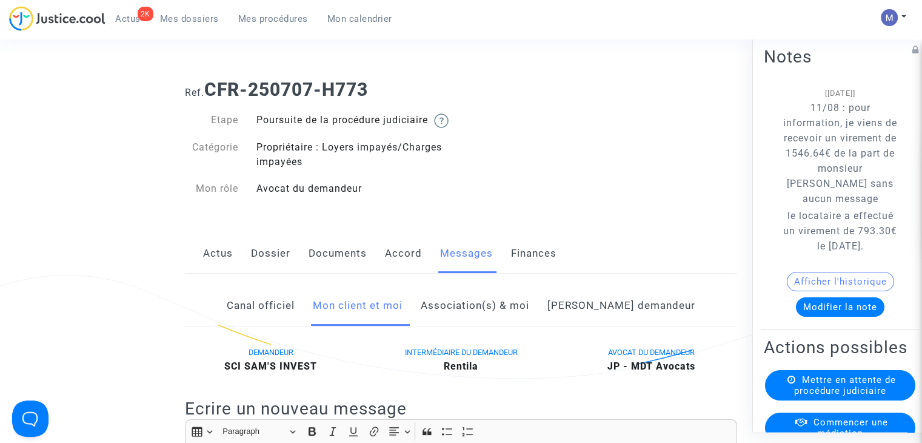
click at [193, 10] on link "Mes dossiers" at bounding box center [189, 19] width 78 height 18
